Goal: Transaction & Acquisition: Purchase product/service

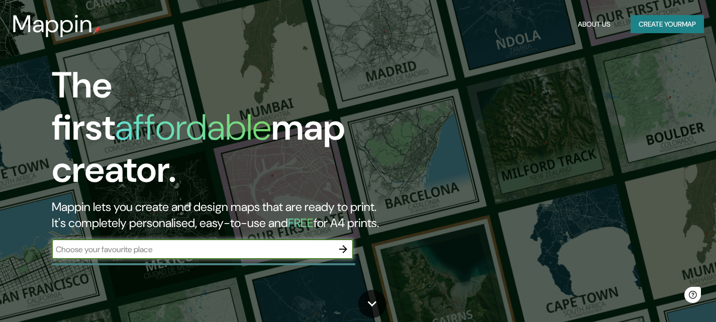
click at [311, 244] on input "text" at bounding box center [192, 250] width 281 height 12
type input "ventanilla"
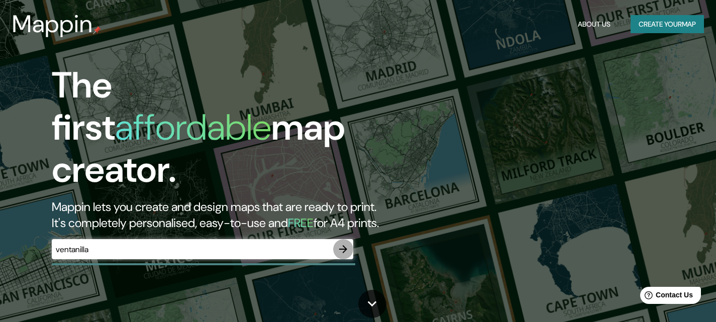
click at [348, 243] on icon "button" at bounding box center [343, 249] width 12 height 12
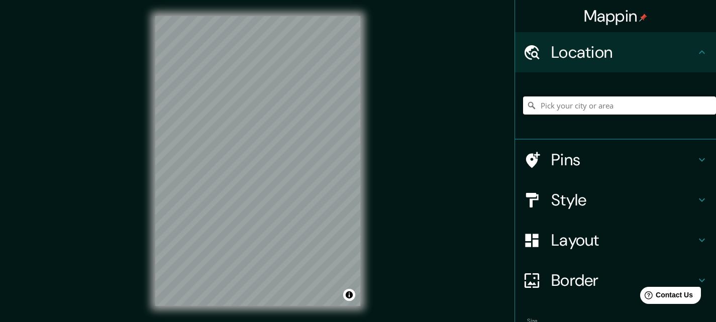
click at [564, 101] on input "Pick your city or area" at bounding box center [619, 105] width 193 height 18
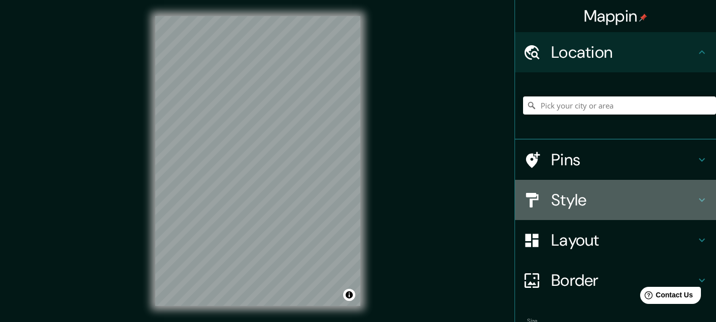
click at [585, 201] on h4 "Style" at bounding box center [623, 200] width 145 height 20
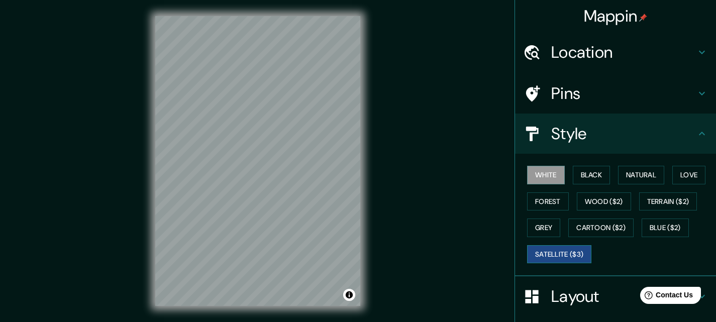
click at [575, 252] on button "Satellite ($3)" at bounding box center [559, 254] width 64 height 19
click at [137, 155] on div "Mappin Location Pins Style White Black Natural Love Forest Wood ($2) Terrain ($…" at bounding box center [358, 169] width 716 height 338
click at [532, 173] on button "White" at bounding box center [546, 175] width 38 height 19
click at [592, 178] on button "Black" at bounding box center [592, 175] width 38 height 19
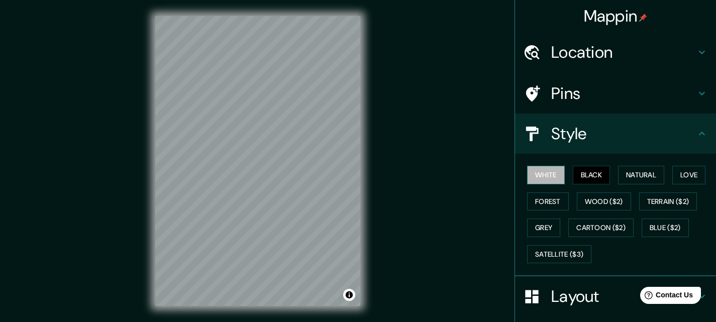
drag, startPoint x: 552, startPoint y: 179, endPoint x: 546, endPoint y: 176, distance: 6.3
click at [547, 182] on button "White" at bounding box center [546, 175] width 38 height 19
click at [446, 173] on div "Mappin Location Pins Style White Black Natural Love Forest Wood ($2) Terrain ($…" at bounding box center [358, 169] width 716 height 338
click at [551, 93] on h4 "Pins" at bounding box center [623, 93] width 145 height 20
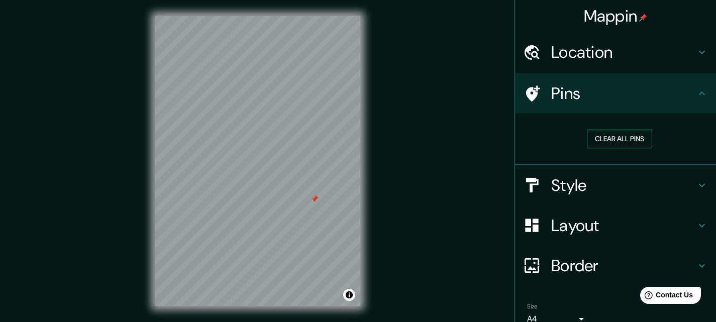
click at [600, 139] on button "Clear all pins" at bounding box center [619, 139] width 65 height 19
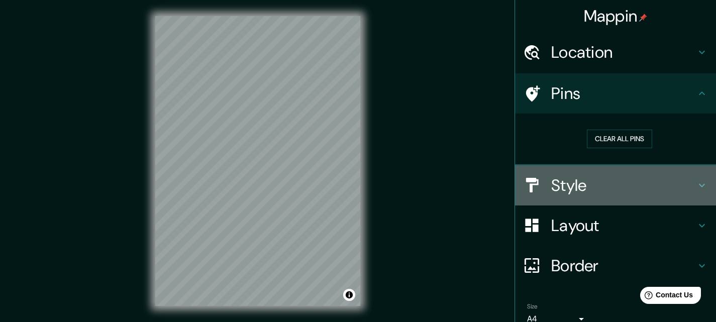
click at [573, 197] on div "Style" at bounding box center [615, 185] width 201 height 40
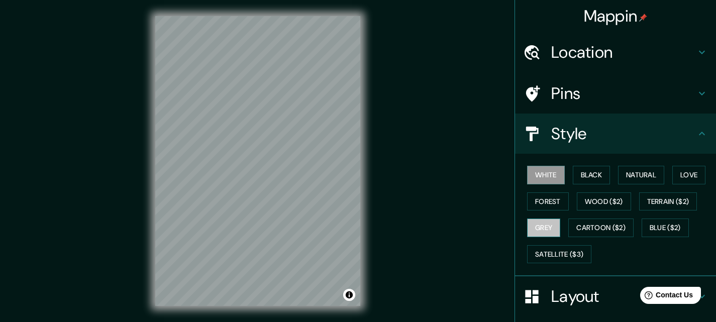
click at [548, 225] on button "Grey" at bounding box center [543, 228] width 33 height 19
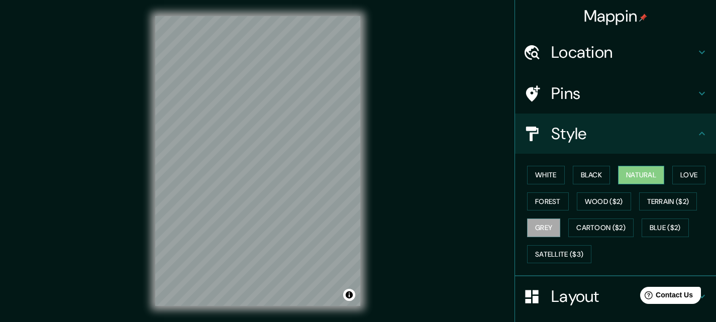
click at [622, 175] on button "Natural" at bounding box center [641, 175] width 46 height 19
click at [573, 180] on button "Black" at bounding box center [592, 175] width 38 height 19
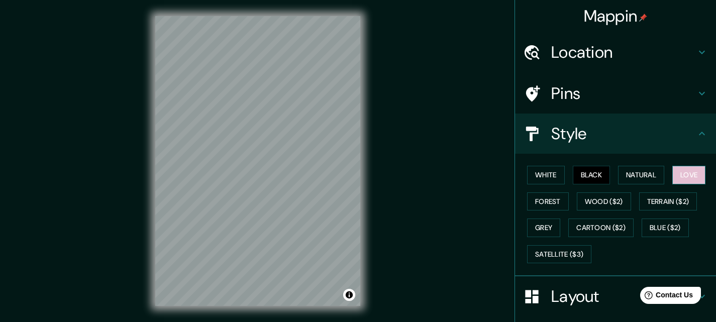
click at [683, 182] on button "Love" at bounding box center [688, 175] width 33 height 19
click at [546, 181] on div "White Black Natural Love Forest Wood ($2) Terrain ($2) Grey Cartoon ($2) Blue (…" at bounding box center [619, 215] width 193 height 106
click at [543, 181] on button "White" at bounding box center [546, 175] width 38 height 19
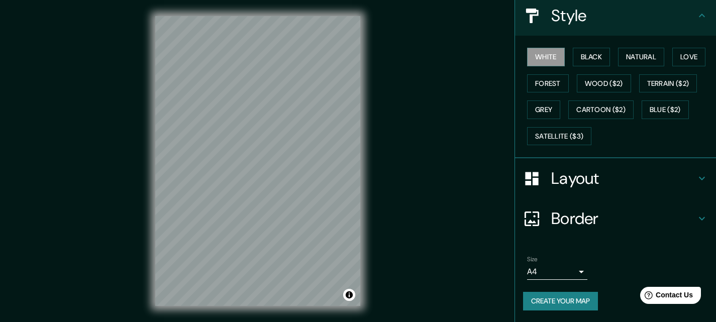
click at [567, 180] on h4 "Layout" at bounding box center [623, 178] width 145 height 20
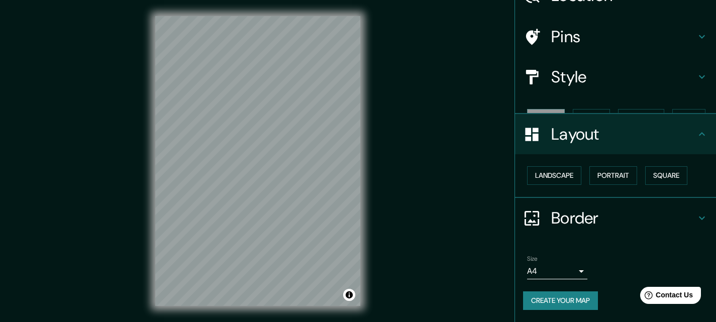
scroll to position [39, 0]
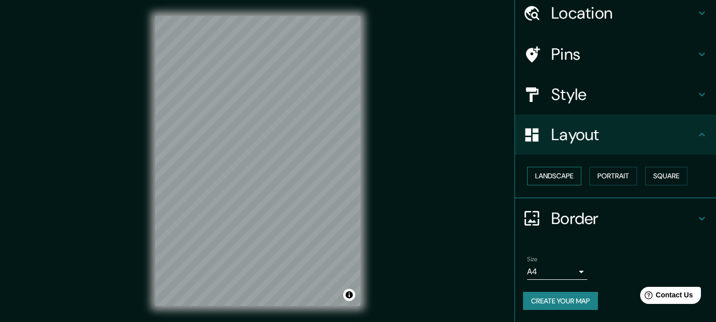
click at [560, 178] on button "Landscape" at bounding box center [554, 176] width 54 height 19
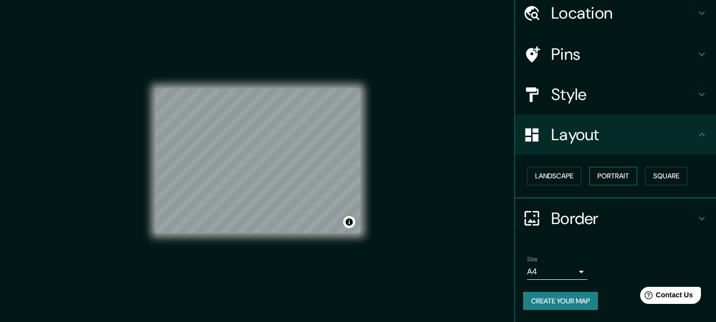
click at [611, 178] on button "Portrait" at bounding box center [613, 176] width 48 height 19
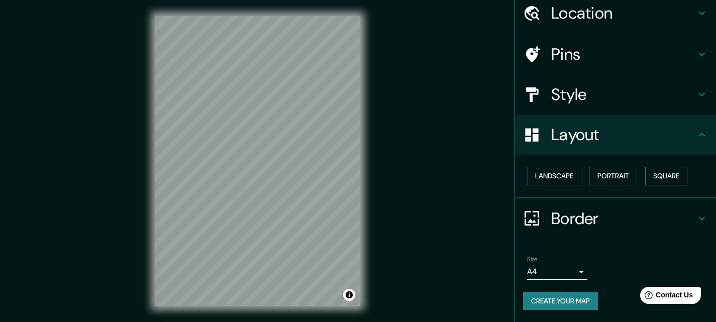
click at [648, 177] on button "Square" at bounding box center [666, 176] width 42 height 19
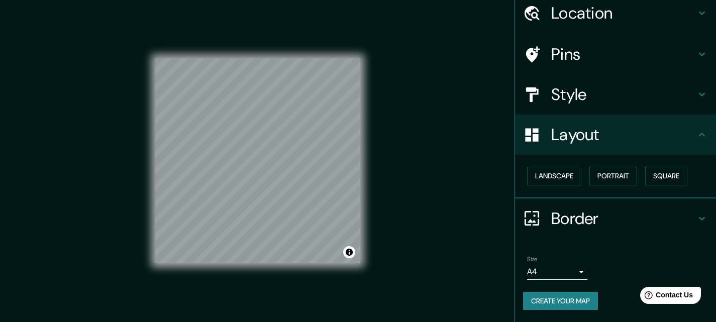
click at [599, 224] on h4 "Border" at bounding box center [623, 218] width 145 height 20
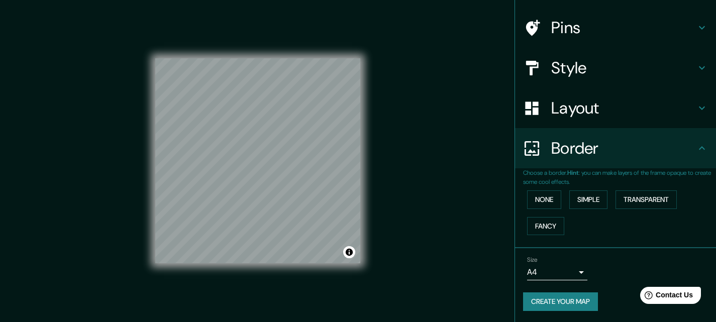
scroll to position [66, 0]
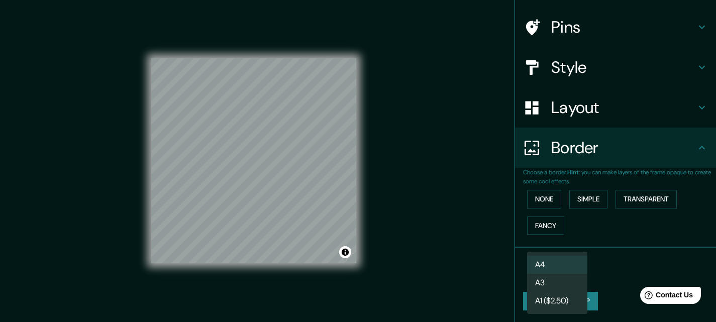
click at [564, 277] on body "Mappin Location Pins Style Layout Border Choose a border. Hint : you can make l…" at bounding box center [358, 161] width 716 height 322
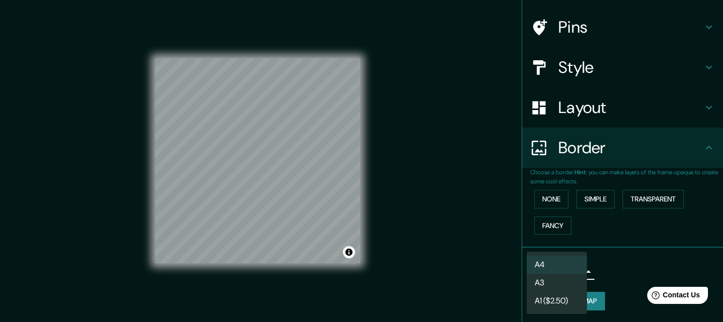
click at [555, 288] on li "A3" at bounding box center [557, 283] width 60 height 18
click at [558, 273] on body "Mappin Location Pins Style Layout Border Choose a border. Hint : you can make l…" at bounding box center [361, 161] width 723 height 322
click at [552, 303] on li "A1 ($2.50)" at bounding box center [557, 301] width 60 height 18
click at [559, 276] on body "Mappin Location Pins Style Layout Border Choose a border. Hint : you can make l…" at bounding box center [361, 161] width 723 height 322
click at [561, 279] on li "A3" at bounding box center [557, 283] width 60 height 18
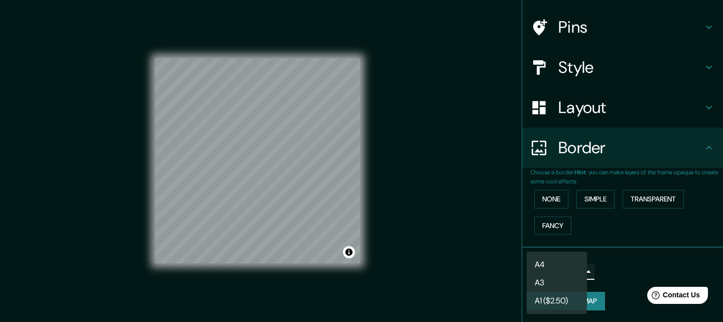
type input "a4"
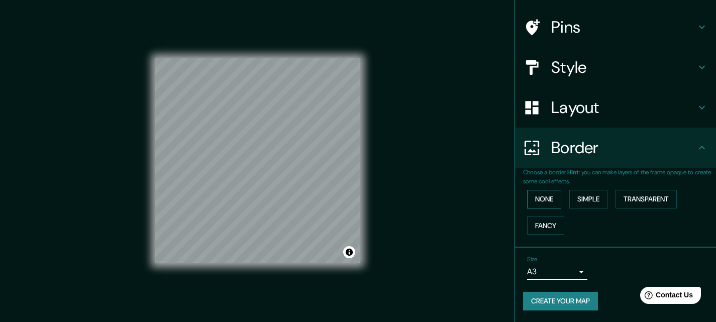
click at [548, 198] on button "None" at bounding box center [544, 199] width 34 height 19
click at [541, 223] on button "Fancy" at bounding box center [545, 226] width 37 height 19
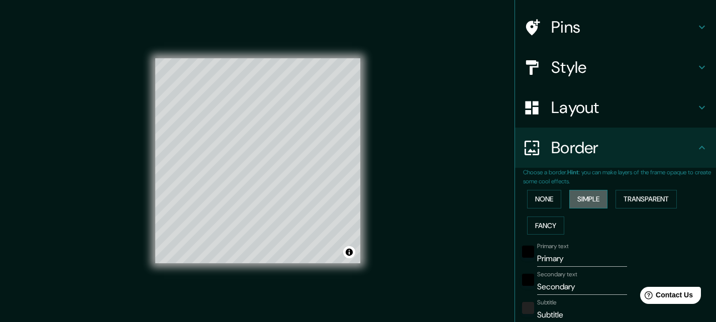
drag, startPoint x: 587, startPoint y: 190, endPoint x: 582, endPoint y: 196, distance: 7.9
click at [587, 190] on button "Simple" at bounding box center [588, 199] width 38 height 19
click at [536, 192] on button "None" at bounding box center [544, 199] width 34 height 19
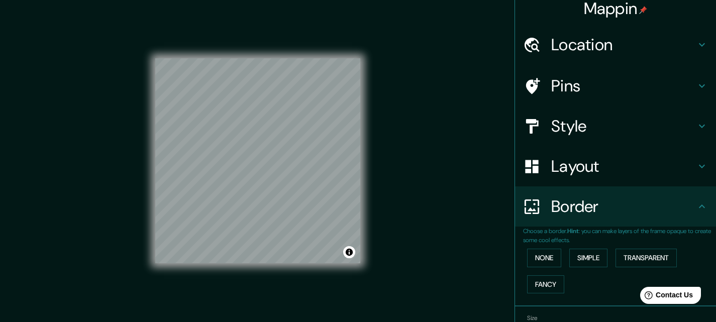
scroll to position [0, 0]
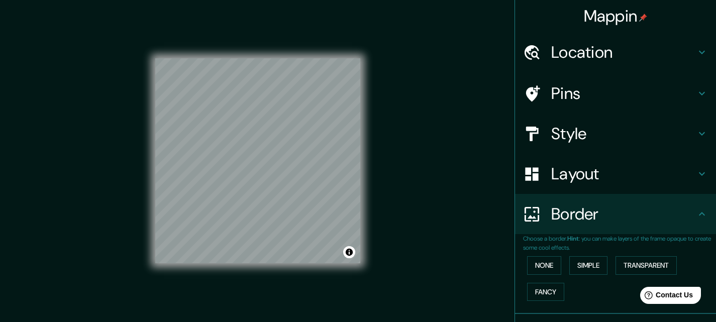
click at [574, 97] on h4 "Pins" at bounding box center [623, 93] width 145 height 20
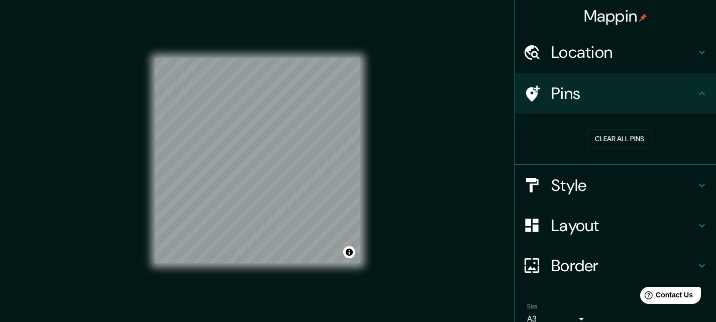
click at [574, 97] on h4 "Pins" at bounding box center [623, 93] width 145 height 20
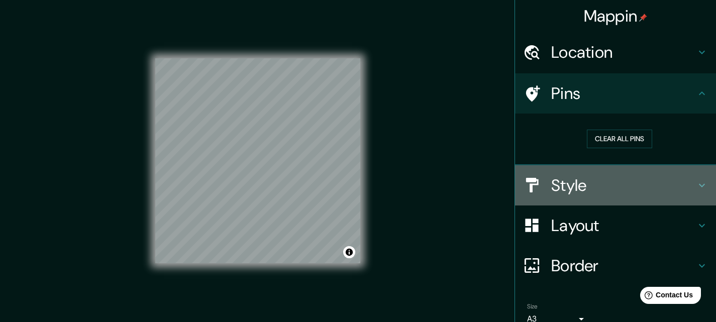
click at [578, 193] on h4 "Style" at bounding box center [623, 185] width 145 height 20
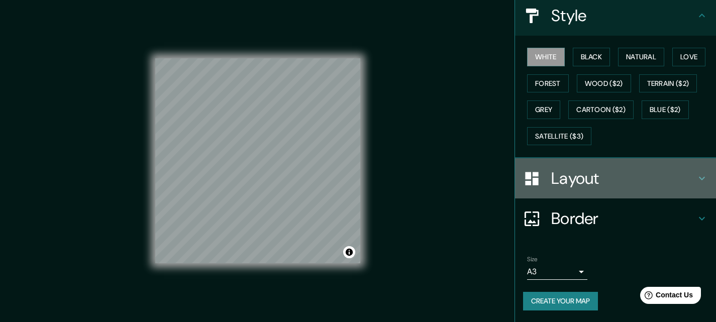
click at [589, 178] on h4 "Layout" at bounding box center [623, 178] width 145 height 20
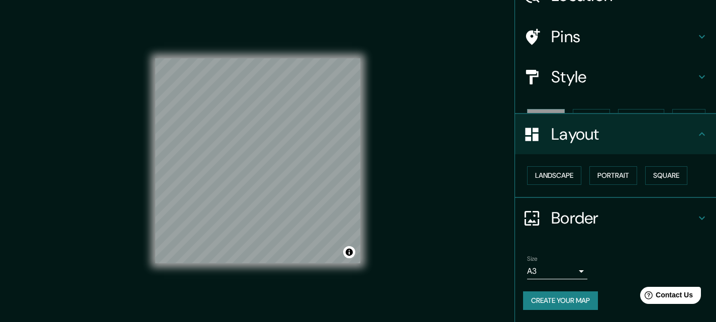
scroll to position [39, 0]
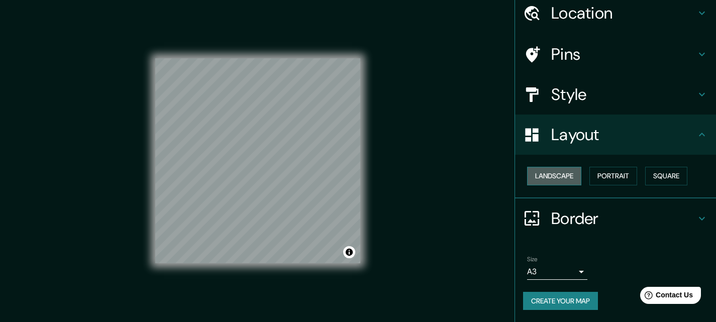
click at [548, 175] on button "Landscape" at bounding box center [554, 176] width 54 height 19
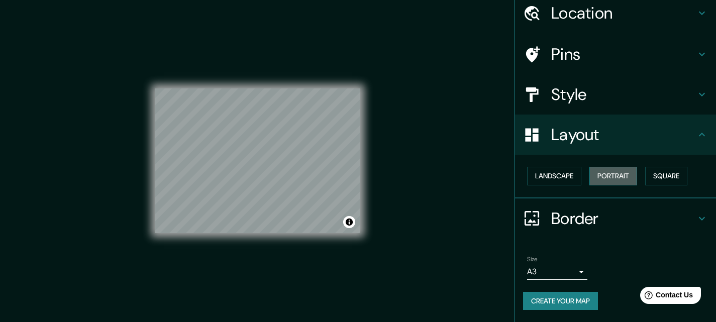
click at [592, 179] on button "Portrait" at bounding box center [613, 176] width 48 height 19
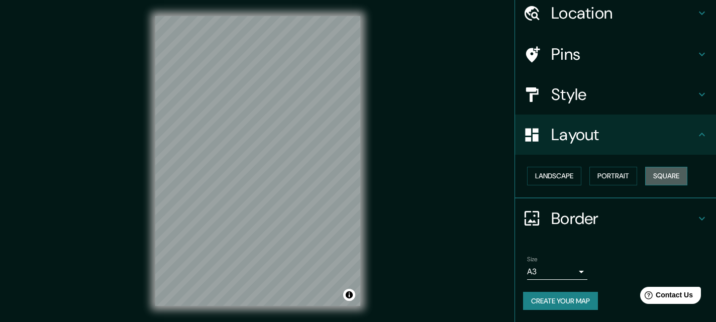
click at [655, 174] on button "Square" at bounding box center [666, 176] width 42 height 19
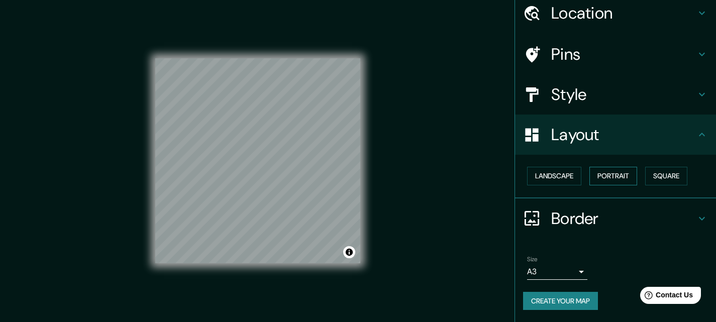
click at [608, 177] on button "Portrait" at bounding box center [613, 176] width 48 height 19
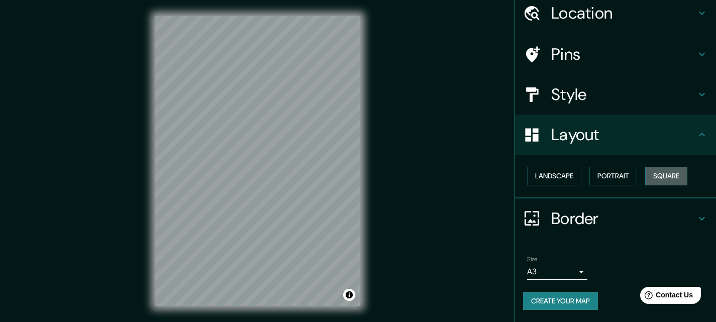
click at [672, 180] on button "Square" at bounding box center [666, 176] width 42 height 19
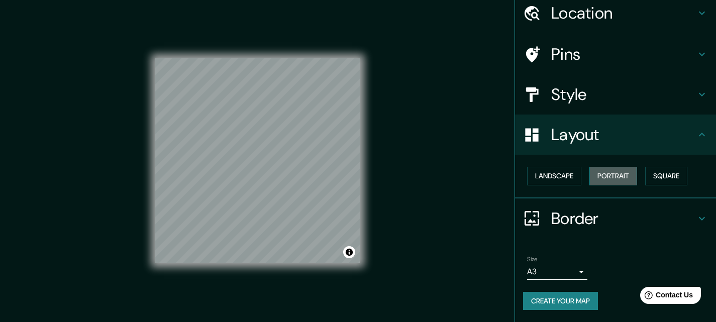
click at [606, 177] on button "Portrait" at bounding box center [613, 176] width 48 height 19
